Goal: Check status

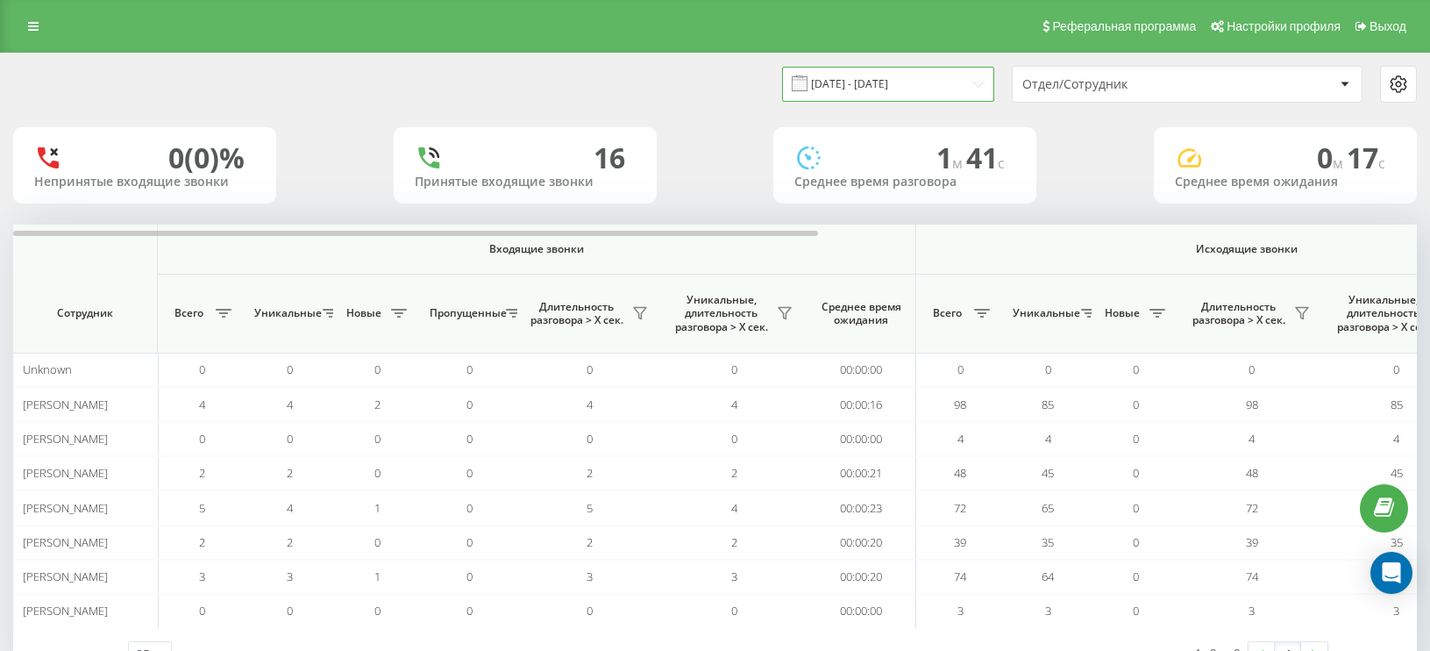
click at [906, 83] on input "[DATE] - [DATE]" at bounding box center [888, 84] width 212 height 34
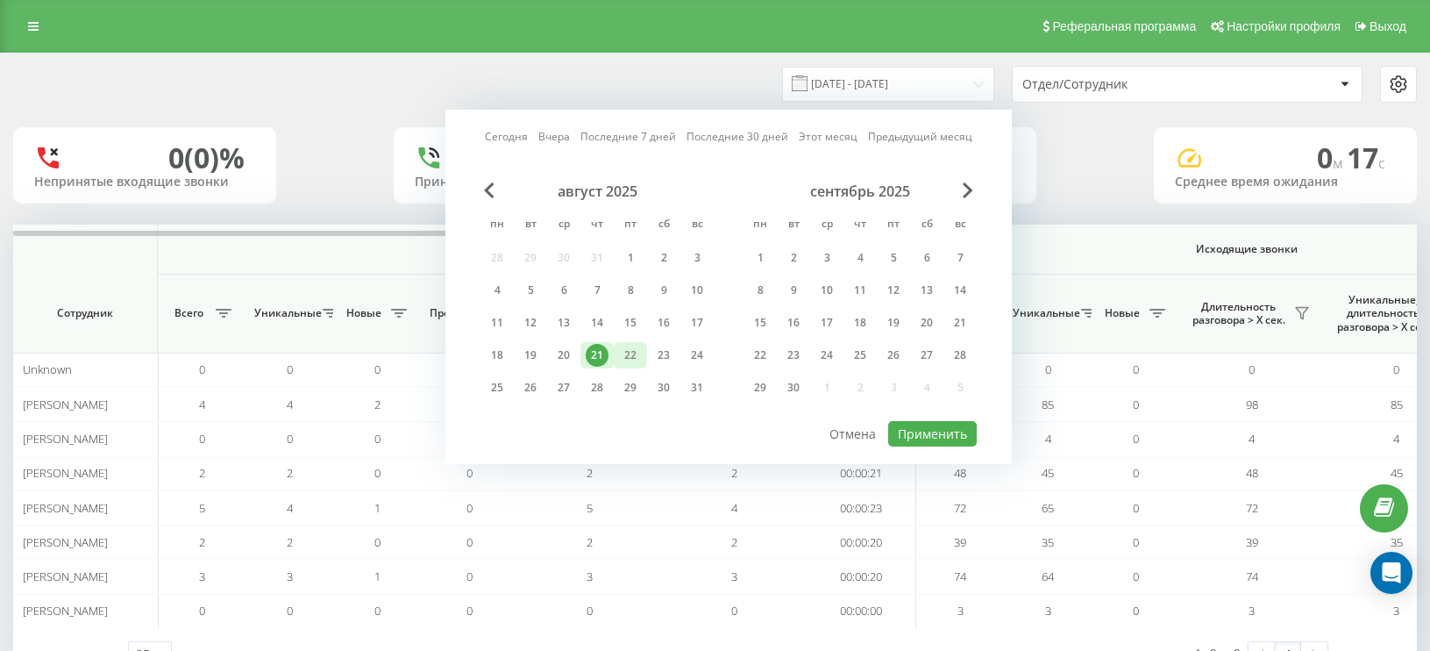
click at [643, 356] on div "22" at bounding box center [630, 355] width 33 height 26
click at [902, 436] on button "Применить" at bounding box center [932, 433] width 89 height 25
type input "22.08.2025 - 22.08.2025"
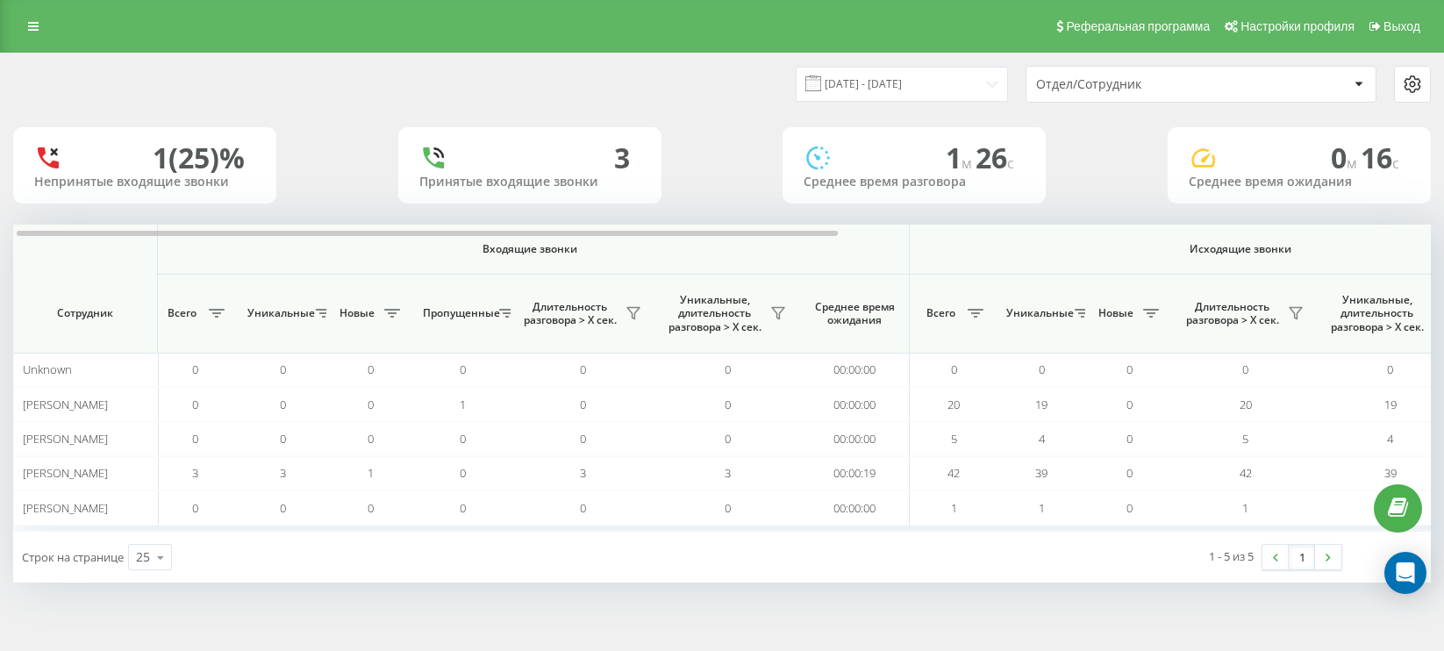
scroll to position [0, 10]
